Goal: Navigation & Orientation: Find specific page/section

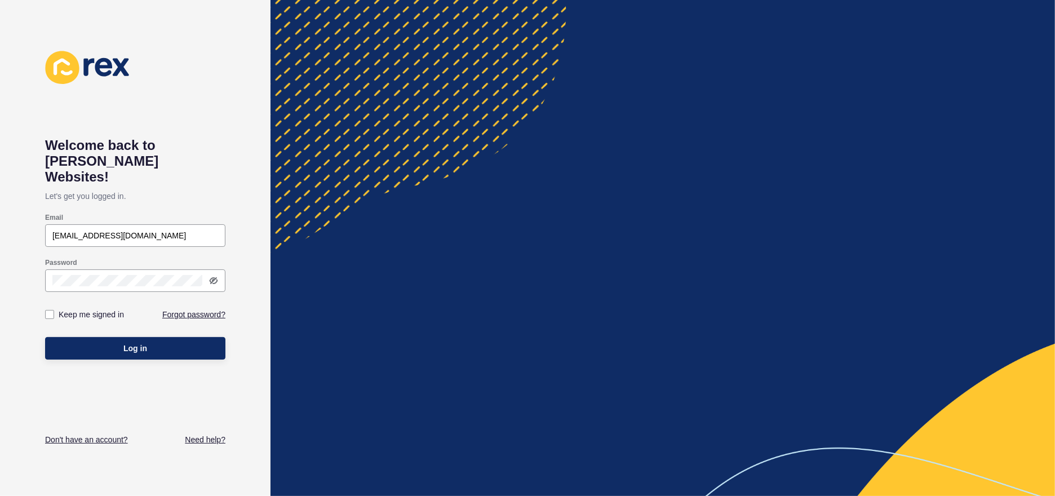
type input "[EMAIL_ADDRESS][DOMAIN_NAME]"
click at [45, 337] on button "Log in" at bounding box center [135, 348] width 180 height 23
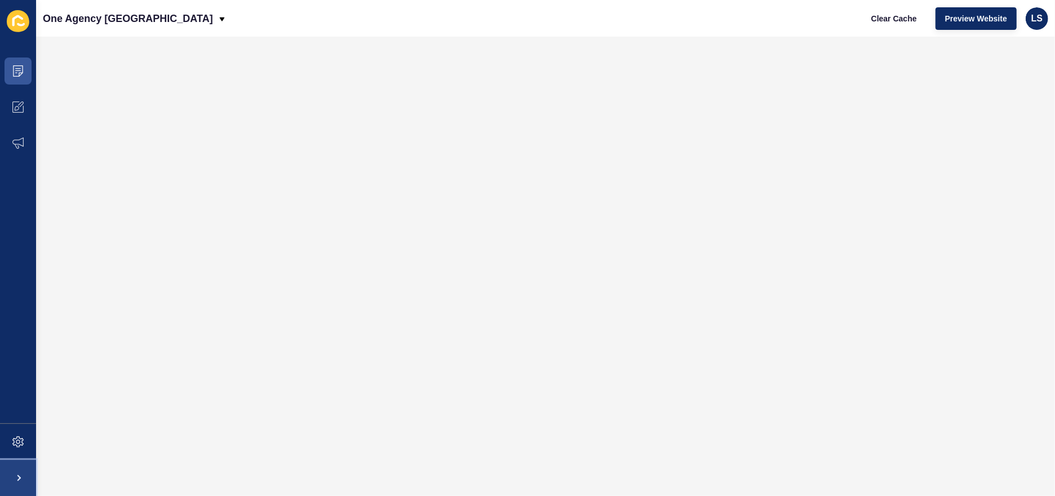
click at [19, 478] on span at bounding box center [18, 478] width 36 height 36
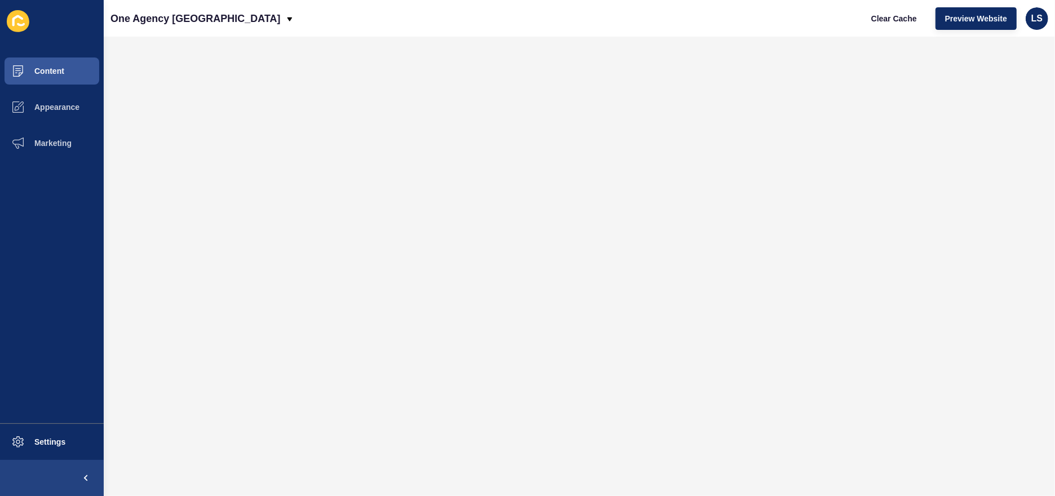
click at [25, 23] on icon at bounding box center [18, 21] width 23 height 22
click at [43, 65] on button "Content" at bounding box center [52, 71] width 104 height 36
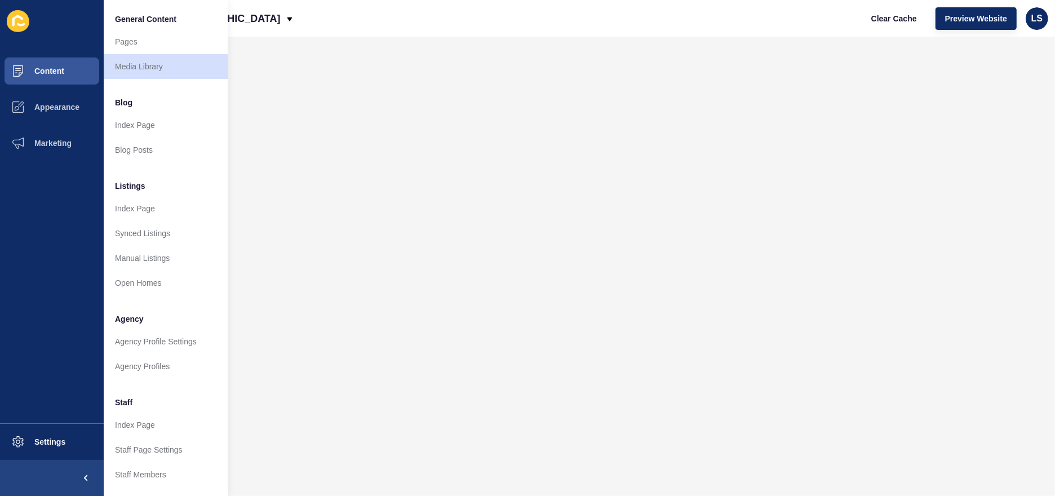
click at [19, 23] on icon at bounding box center [21, 24] width 8 height 3
click at [127, 42] on link "Pages" at bounding box center [166, 41] width 124 height 25
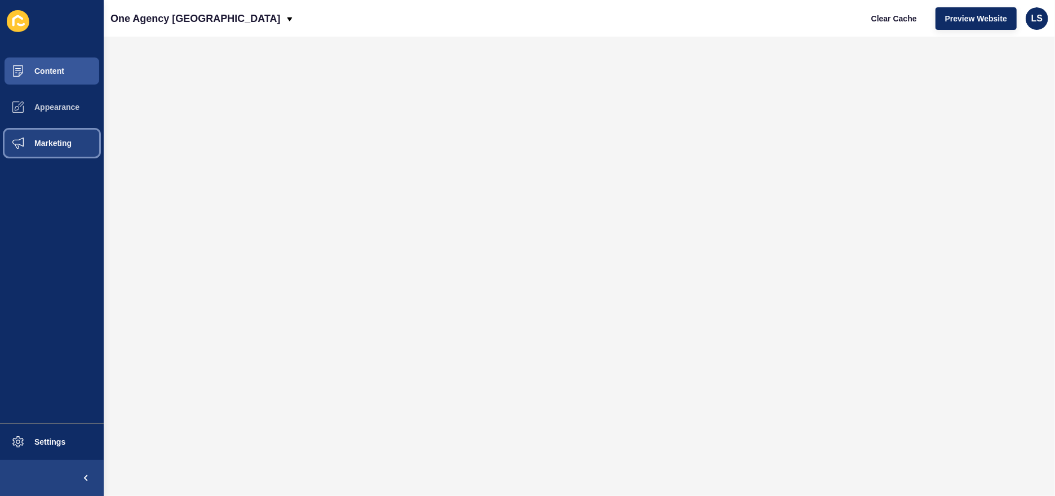
click at [58, 139] on span "Marketing" at bounding box center [34, 143] width 73 height 9
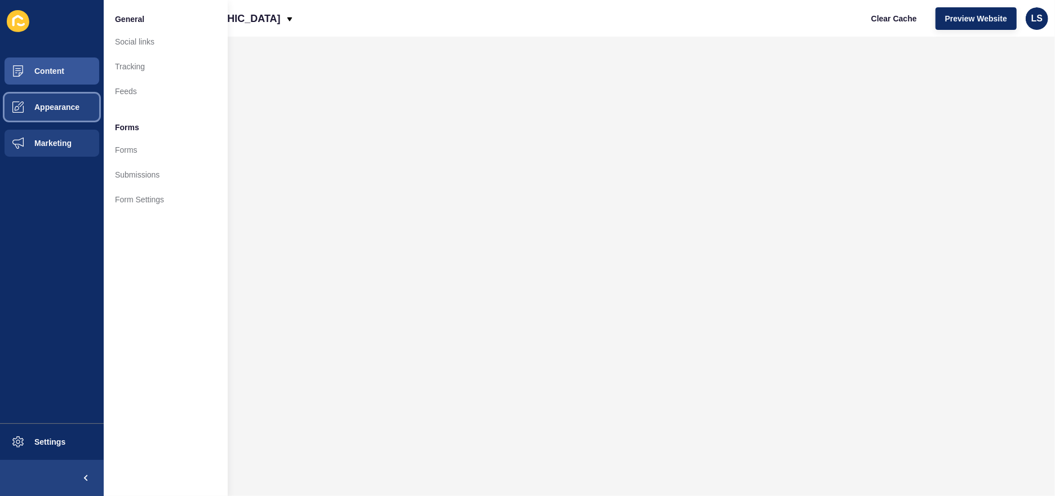
click at [69, 107] on span "Appearance" at bounding box center [38, 107] width 81 height 9
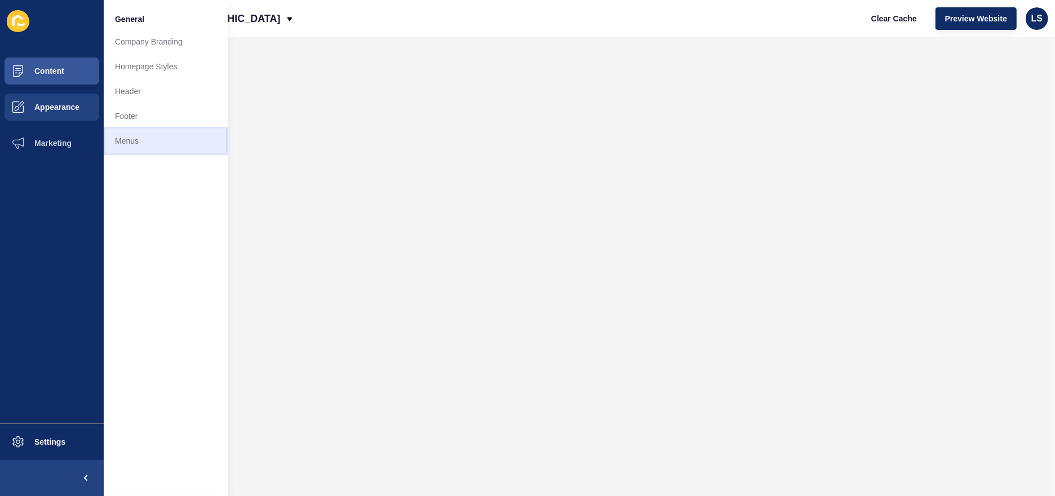
click at [133, 135] on link "Menus" at bounding box center [166, 141] width 124 height 25
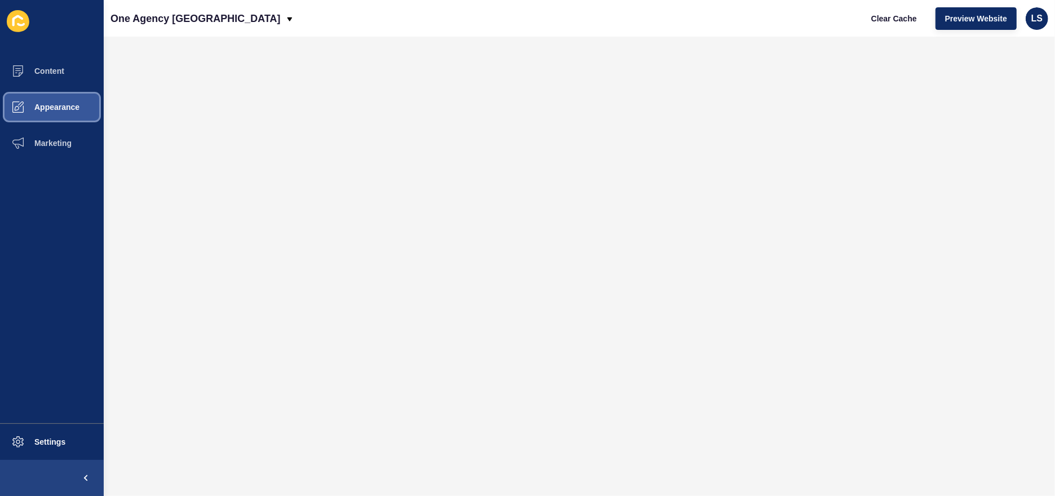
click at [76, 110] on span "Appearance" at bounding box center [38, 107] width 81 height 9
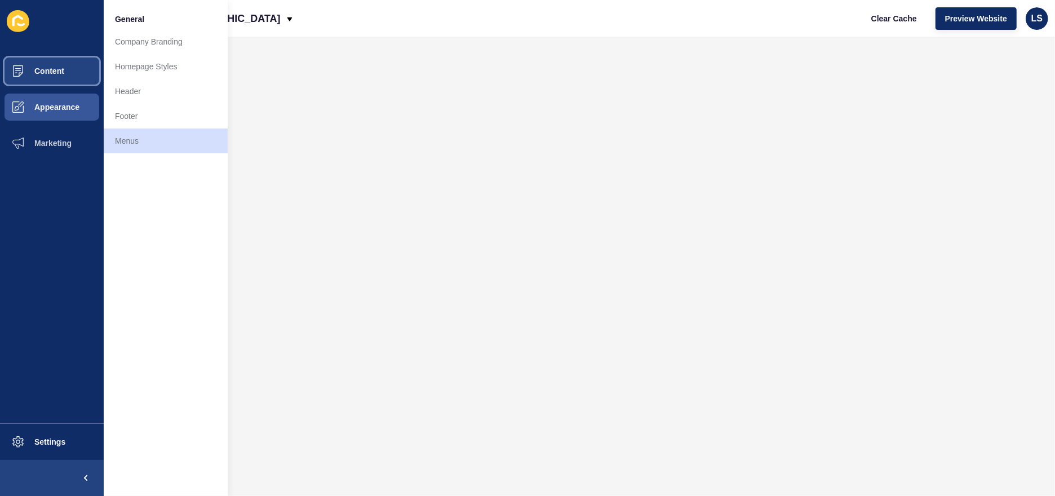
click at [48, 67] on span "Content" at bounding box center [31, 71] width 66 height 9
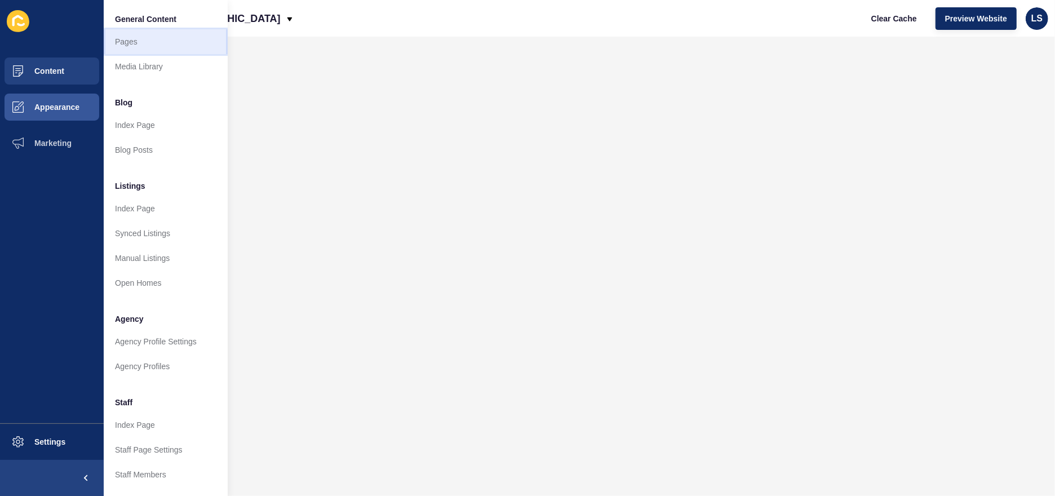
click at [138, 45] on link "Pages" at bounding box center [166, 41] width 124 height 25
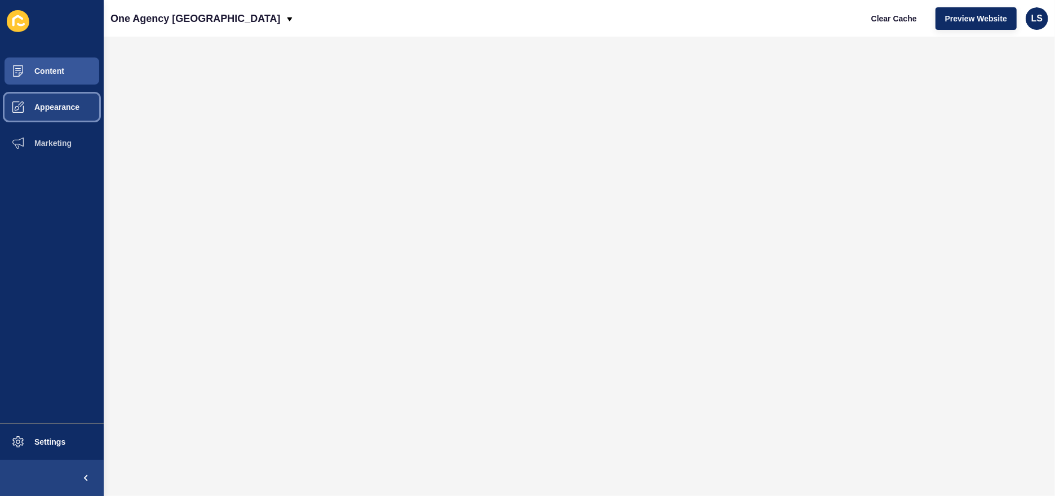
click at [77, 114] on button "Appearance" at bounding box center [52, 107] width 104 height 36
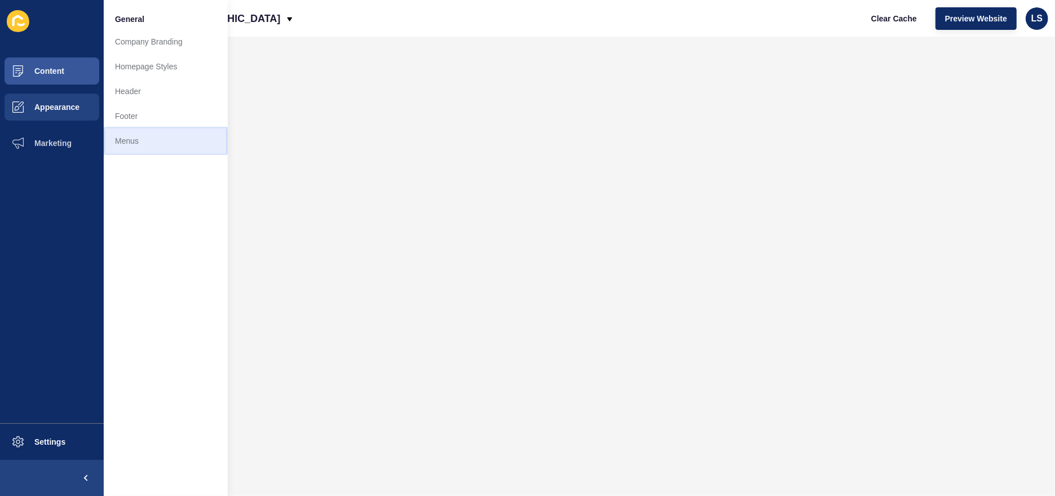
click at [124, 143] on link "Menus" at bounding box center [166, 141] width 124 height 25
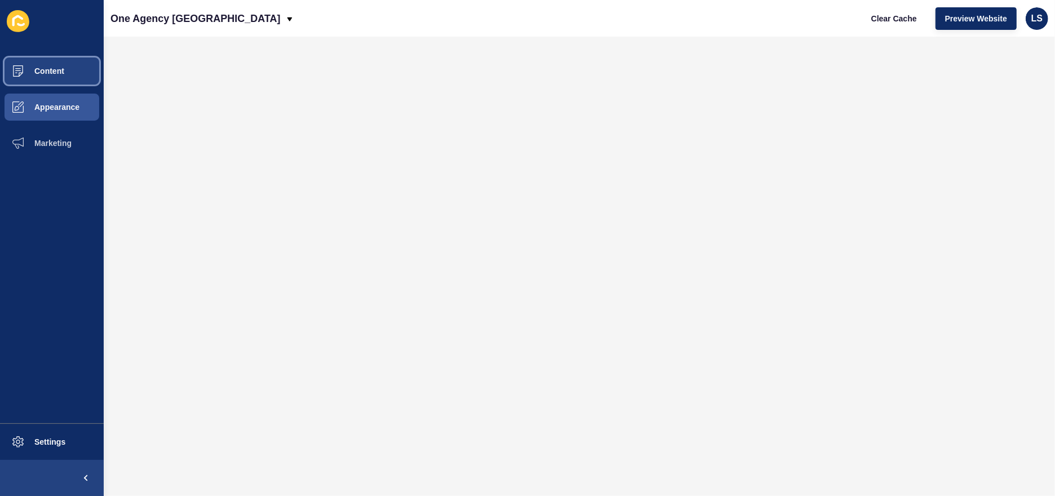
click at [56, 72] on span "Content" at bounding box center [31, 71] width 66 height 9
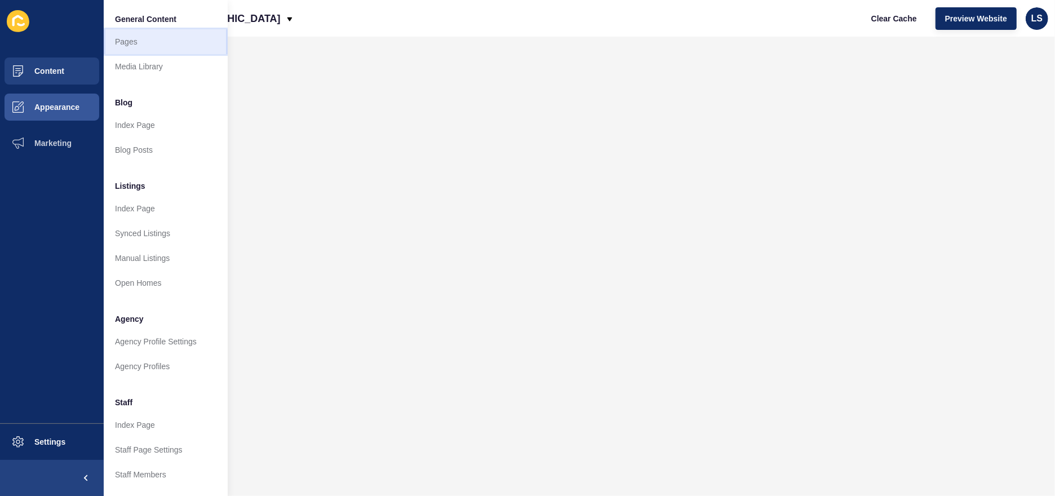
click at [142, 42] on link "Pages" at bounding box center [166, 41] width 124 height 25
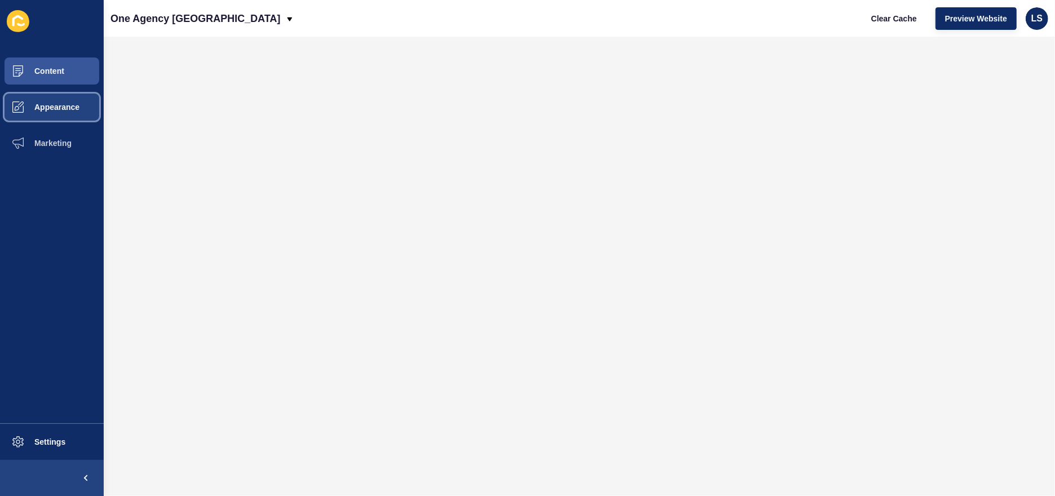
drag, startPoint x: 64, startPoint y: 106, endPoint x: 70, endPoint y: 106, distance: 6.8
click at [64, 106] on span "Appearance" at bounding box center [38, 107] width 81 height 9
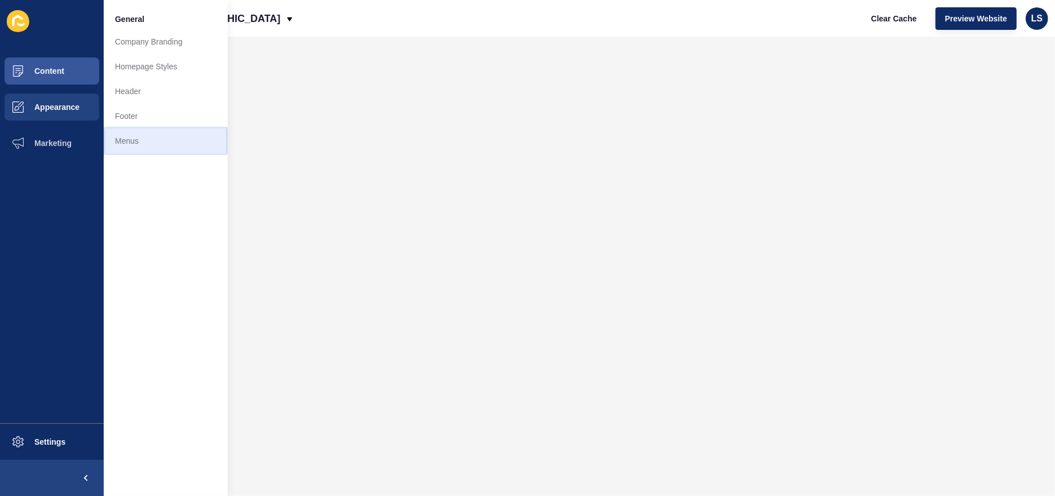
click at [152, 138] on link "Menus" at bounding box center [166, 141] width 124 height 25
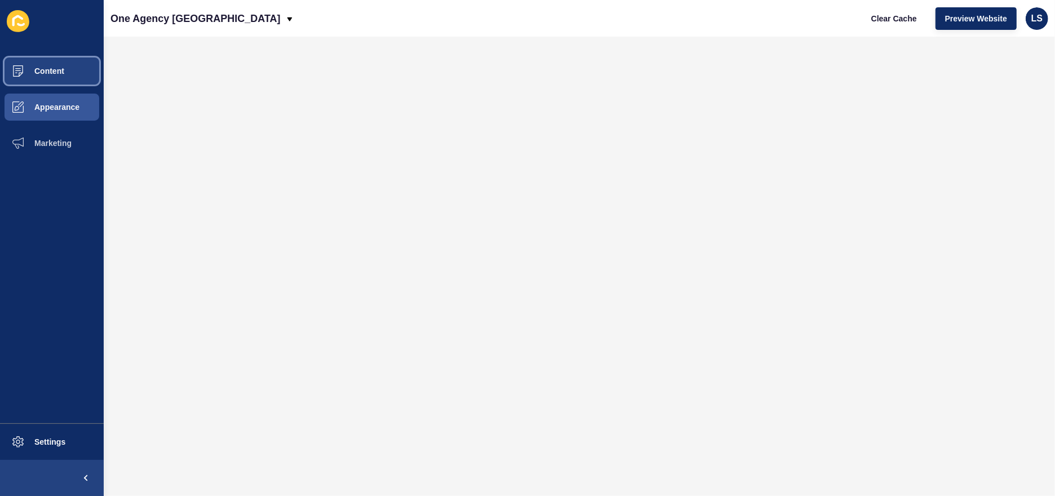
click at [61, 70] on button "Content" at bounding box center [52, 71] width 104 height 36
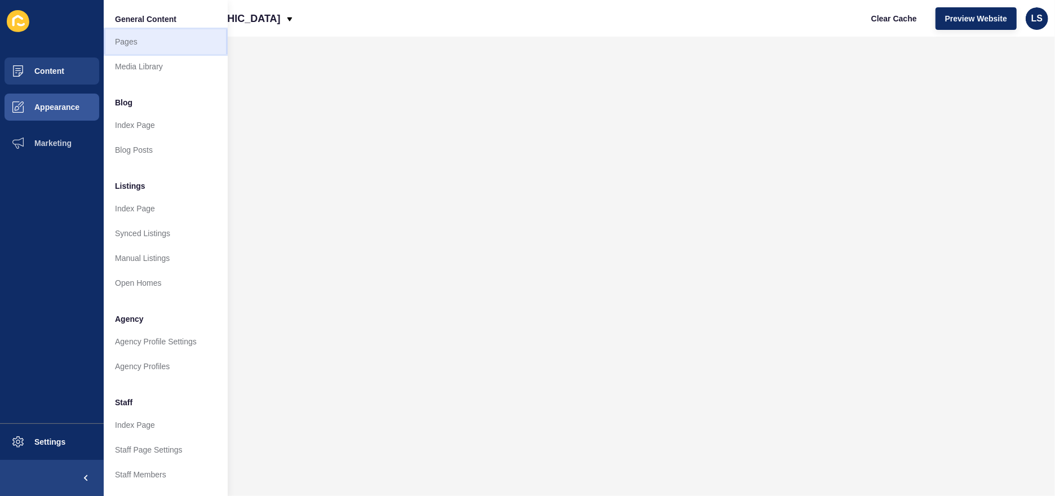
click at [156, 46] on link "Pages" at bounding box center [166, 41] width 124 height 25
